Goal: Transaction & Acquisition: Purchase product/service

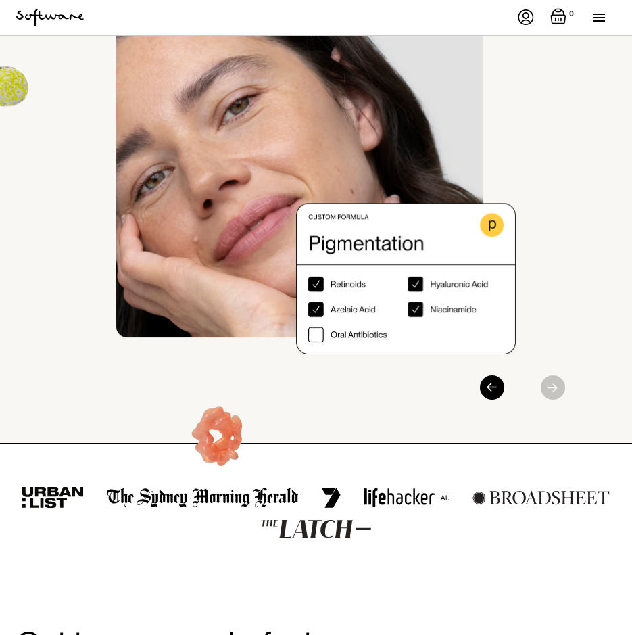
scroll to position [203, 0]
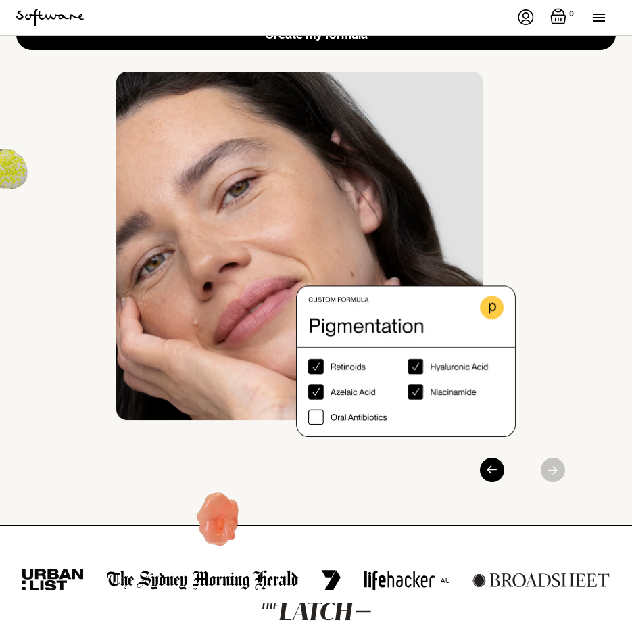
click at [552, 475] on div at bounding box center [519, 470] width 91 height 24
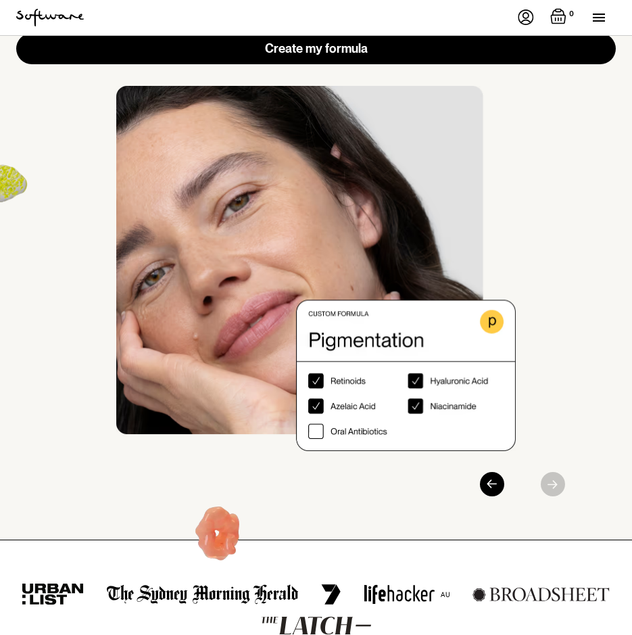
click at [512, 480] on div at bounding box center [519, 484] width 91 height 24
click at [490, 472] on div "Previous slide" at bounding box center [492, 484] width 24 height 24
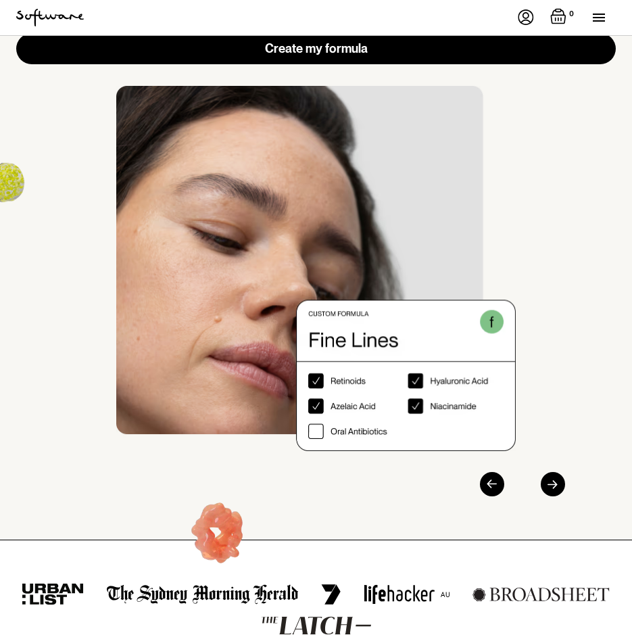
click at [490, 472] on div "Previous slide" at bounding box center [492, 484] width 24 height 24
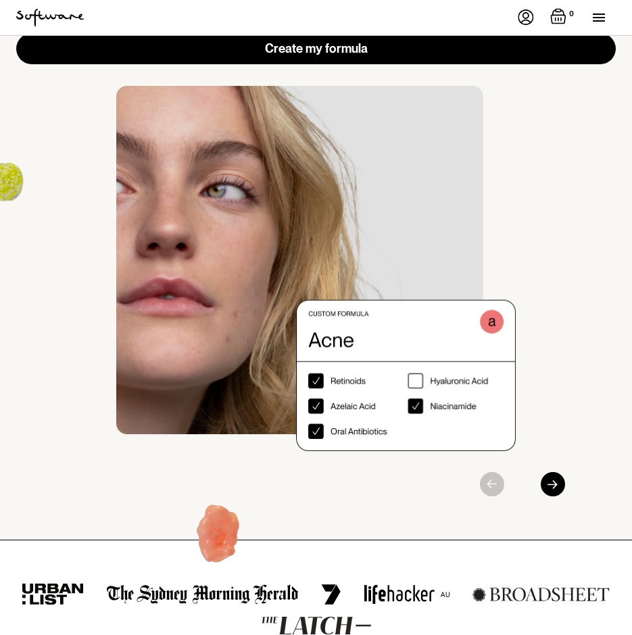
click at [490, 472] on div at bounding box center [519, 484] width 91 height 24
click at [559, 472] on div "Next slide" at bounding box center [553, 484] width 24 height 24
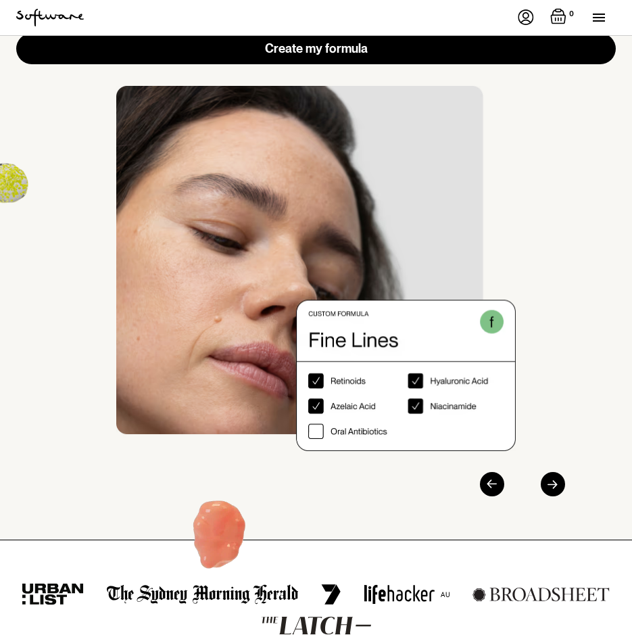
click at [559, 472] on div "Next slide" at bounding box center [553, 484] width 24 height 24
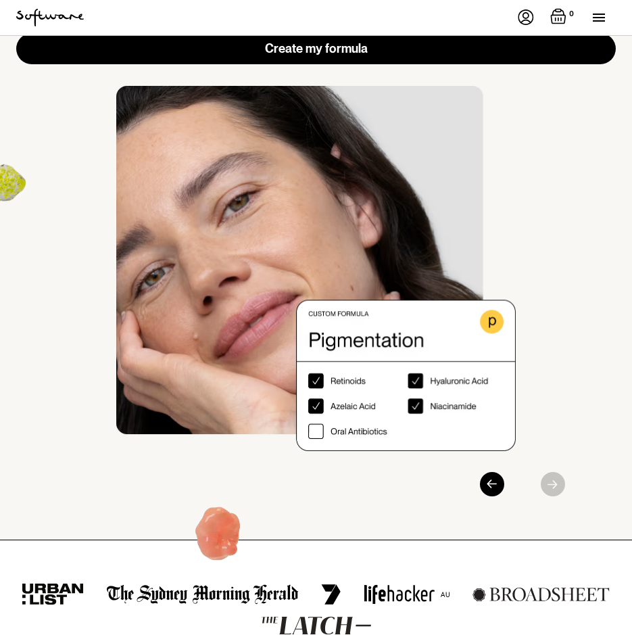
scroll to position [0, 0]
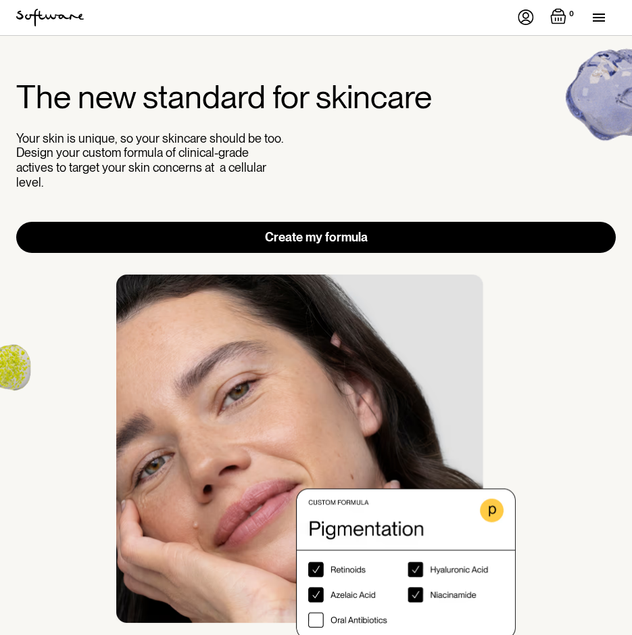
click at [405, 222] on link "Create my formula" at bounding box center [316, 237] width 600 height 31
